Goal: Contribute content

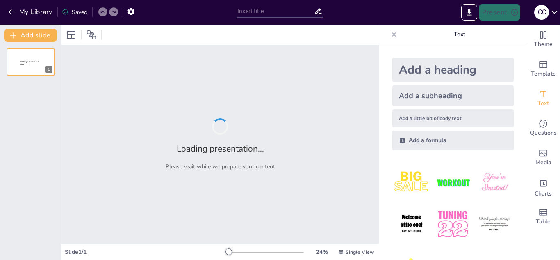
type input "Camino a la Cumbre: Estrategias para el Éxito Retail 2026"
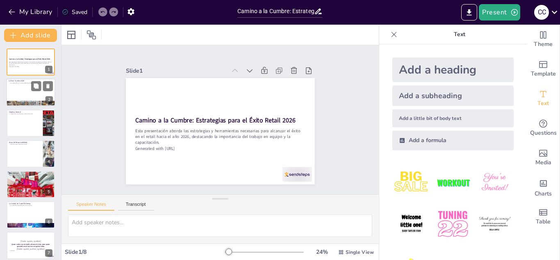
click at [20, 93] on div at bounding box center [30, 93] width 49 height 28
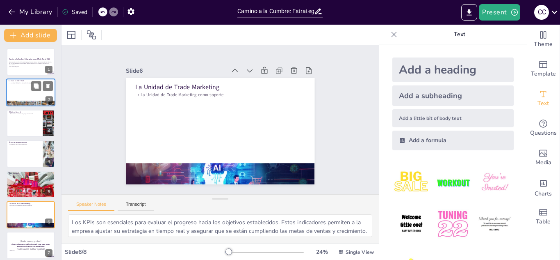
type textarea "La Unidad de Trade Marketing desempeña un papel crucial en el soporte a los eje…"
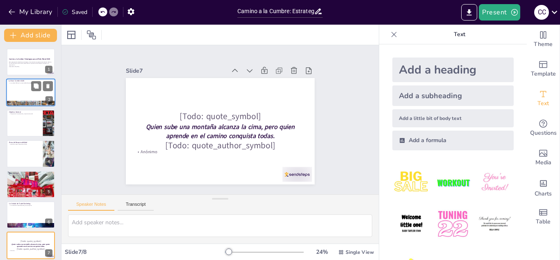
type textarea "La conclusión enfatiza la necesidad de colaboración y trabajo en equipo para lo…"
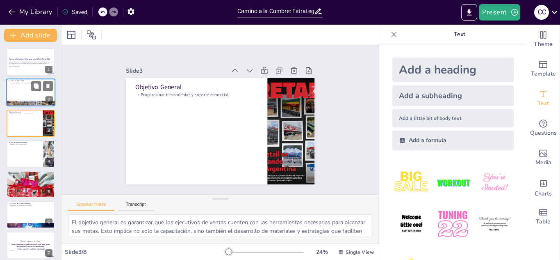
type textarea "La cumbre 2026 representa un objetivo ambicioso para Blunding Retail, donde cad…"
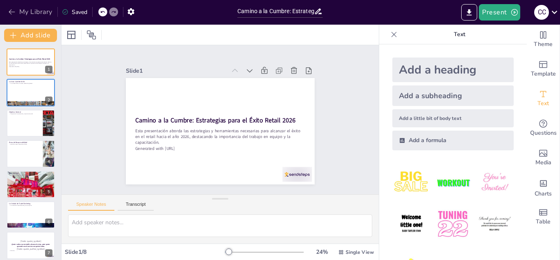
click at [11, 12] on icon "button" at bounding box center [12, 11] width 6 height 5
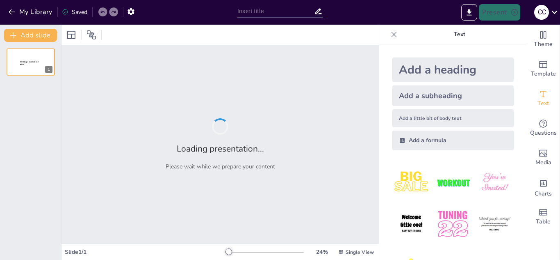
type input "Camino a la Cumbre: Estrategias para el Éxito Retail 2026"
